Goal: Task Accomplishment & Management: Complete application form

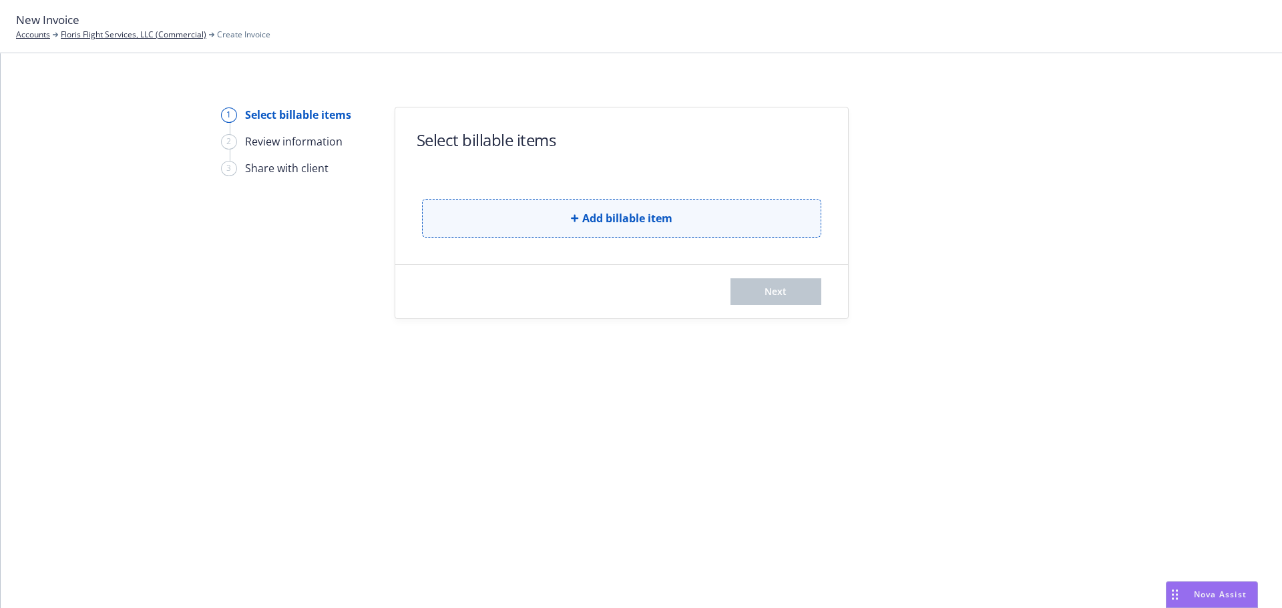
click at [559, 211] on button "Add billable item" at bounding box center [621, 218] width 399 height 39
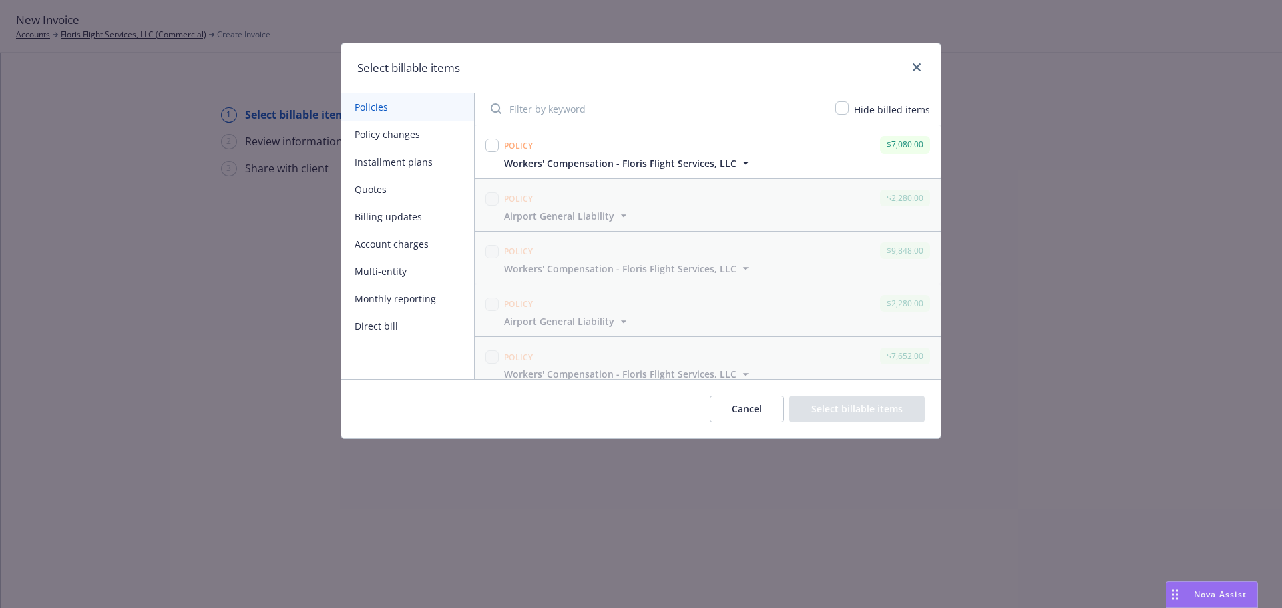
click at [502, 149] on div "Policy" at bounding box center [518, 144] width 35 height 21
click at [492, 144] on input "checkbox" at bounding box center [491, 145] width 13 height 13
checkbox input "true"
click at [891, 405] on button "Select billable items" at bounding box center [857, 409] width 136 height 27
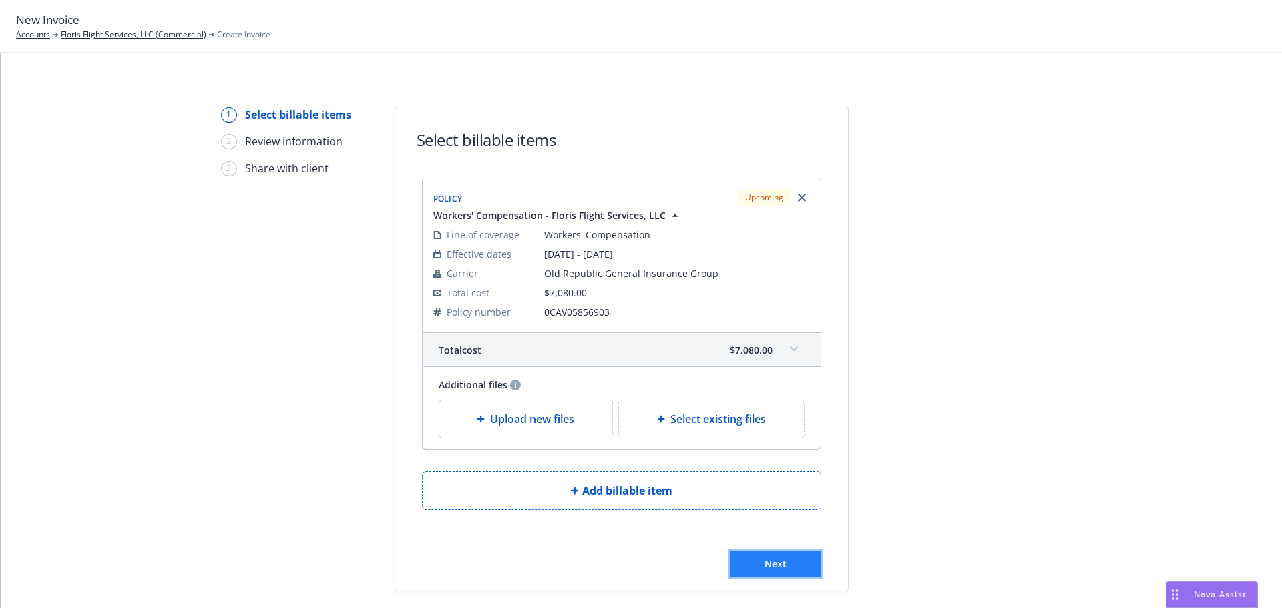
click at [785, 555] on button "Next" at bounding box center [775, 564] width 91 height 27
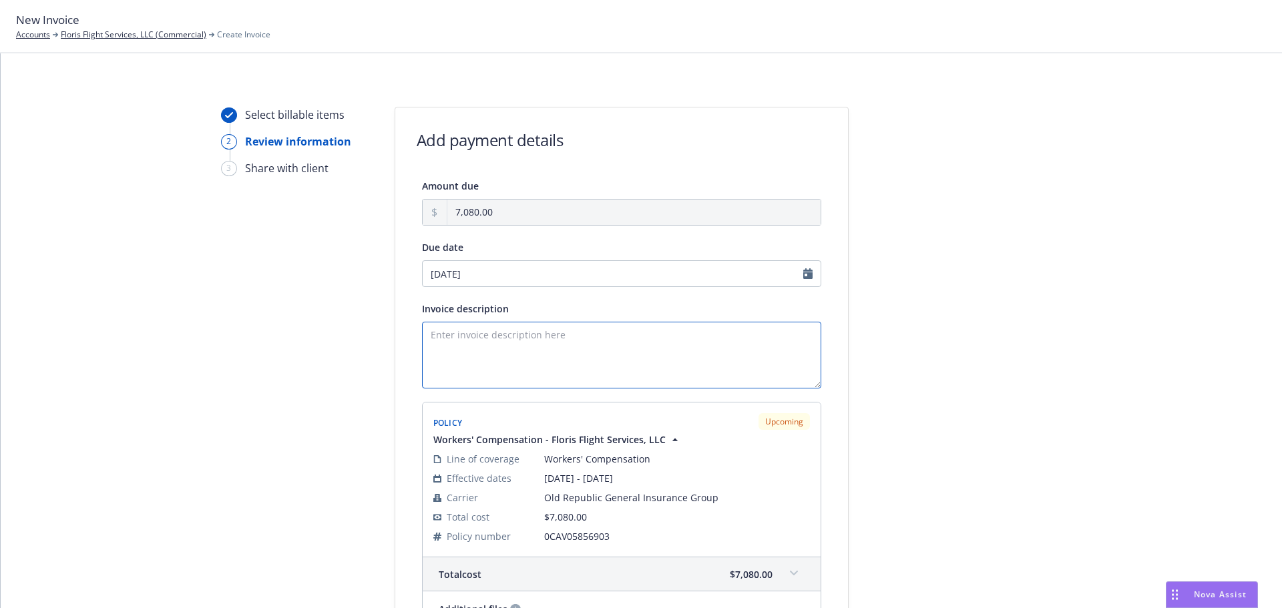
click at [447, 335] on textarea "Invoice description" at bounding box center [621, 355] width 399 height 67
paste textarea "25/26 WC ORA Invoice"
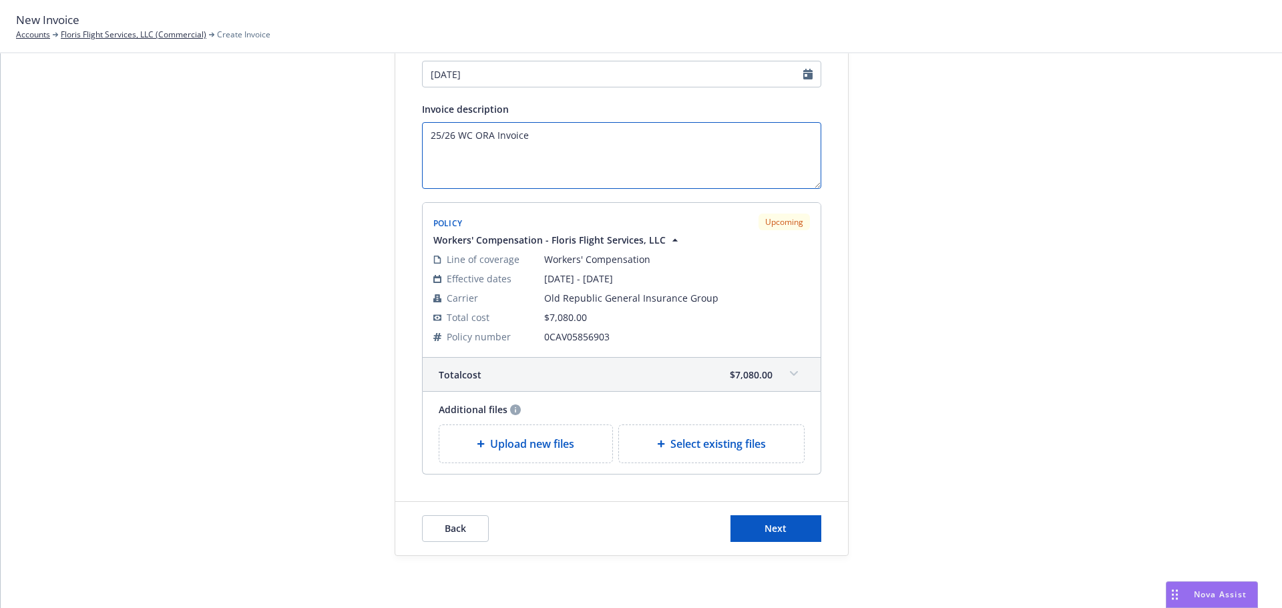
scroll to position [201, 0]
type textarea "25/26 WC ORA Invoice"
click at [808, 535] on button "Next" at bounding box center [775, 527] width 91 height 27
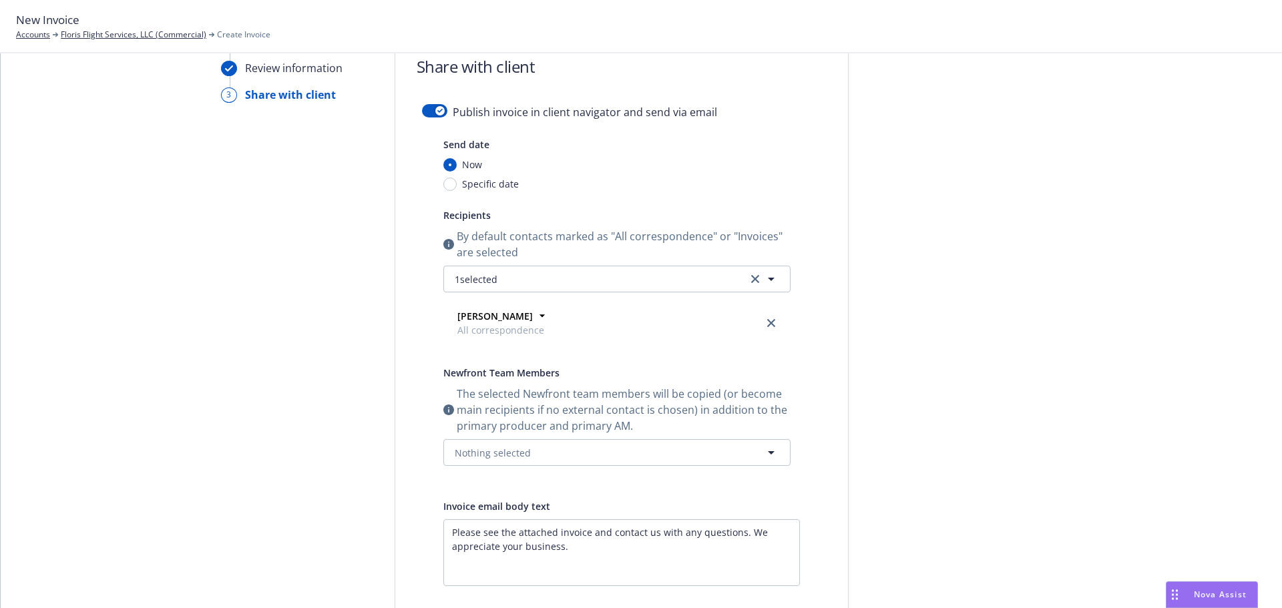
scroll to position [0, 0]
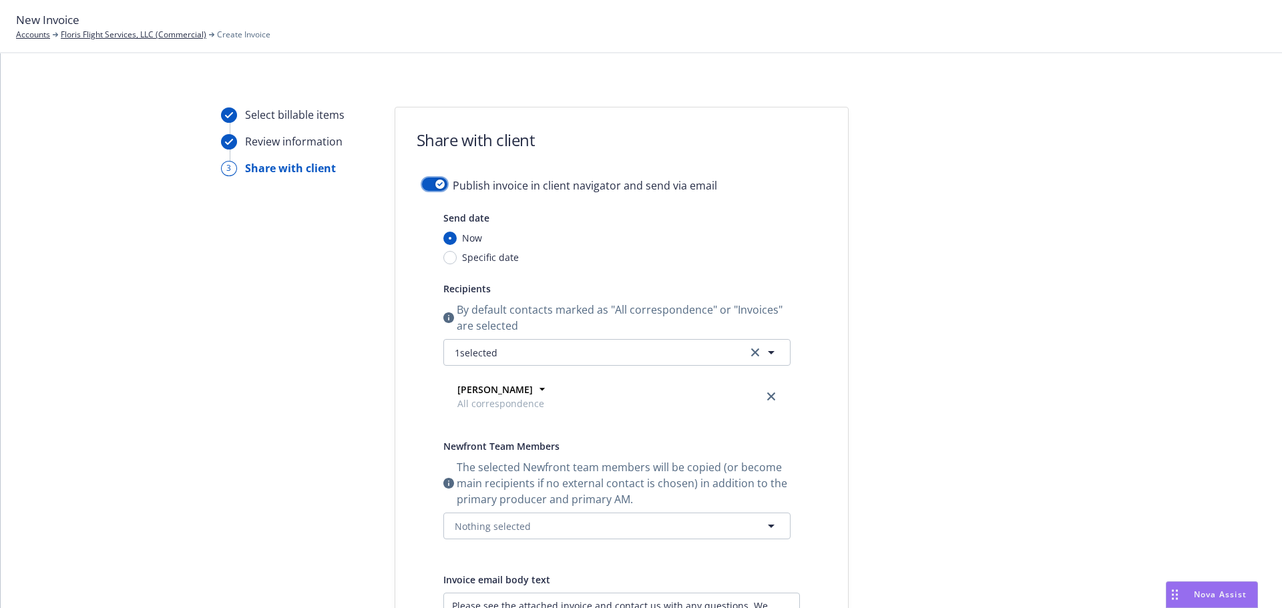
click at [429, 190] on button "button" at bounding box center [434, 184] width 25 height 13
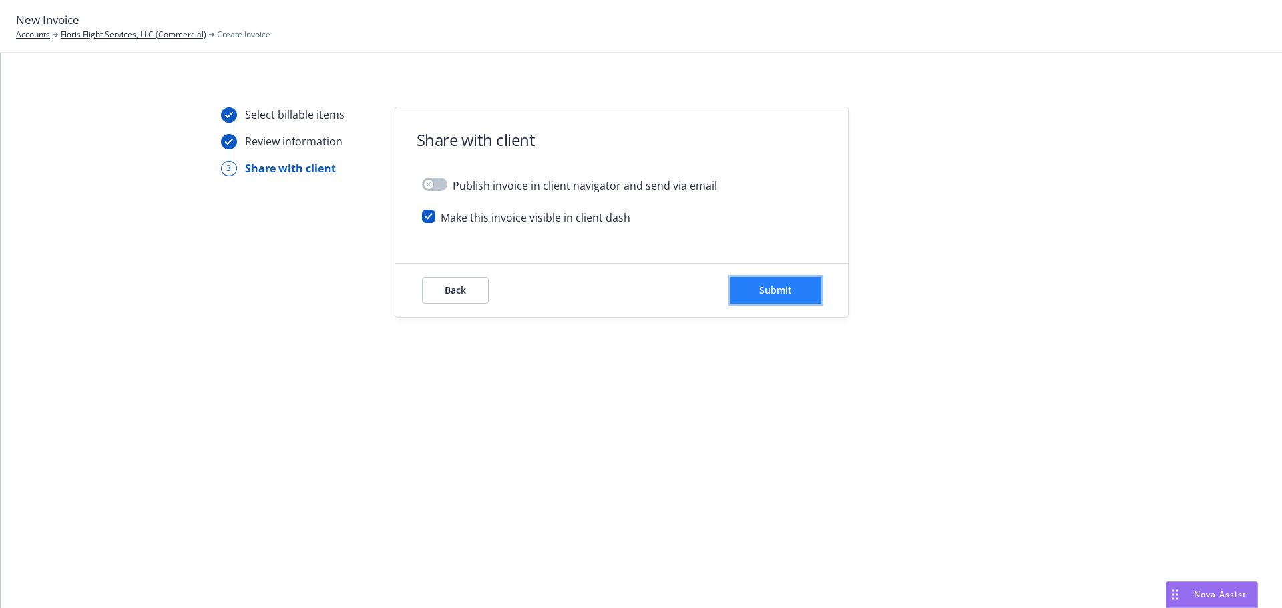
click at [803, 301] on button "Submit" at bounding box center [775, 290] width 91 height 27
